Goal: Information Seeking & Learning: Find specific fact

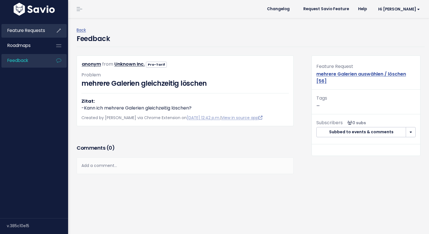
click at [32, 30] on span "Feature Requests" at bounding box center [26, 30] width 38 height 6
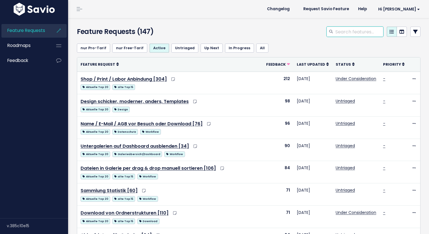
click at [348, 34] on input "search" at bounding box center [358, 32] width 48 height 10
type input "authenti"
